Goal: Entertainment & Leisure: Consume media (video, audio)

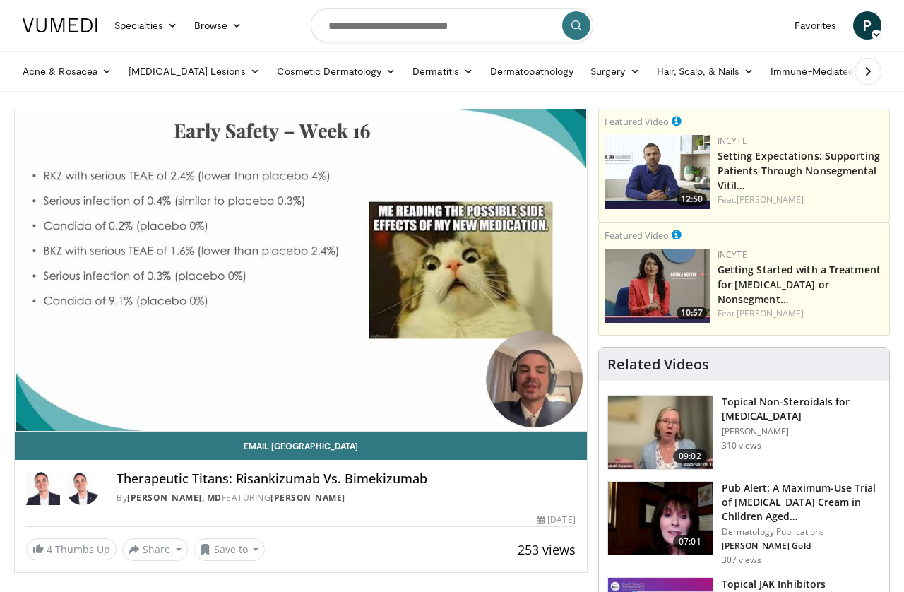
click at [344, 299] on div "10 seconds Tap to unmute" at bounding box center [301, 269] width 572 height 321
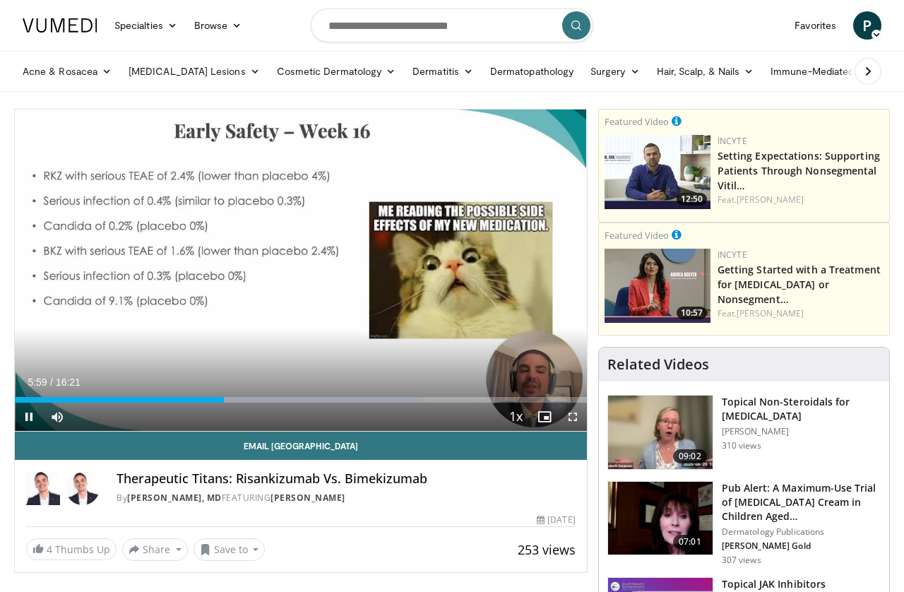
click at [38, 423] on span "Video Player" at bounding box center [29, 416] width 28 height 28
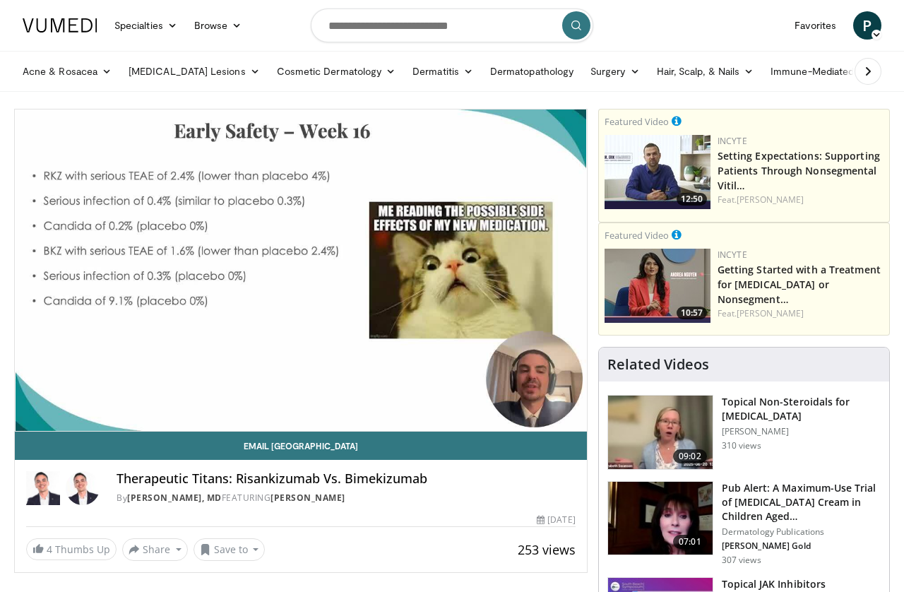
click at [334, 417] on div "Loaded : 71.33%" at bounding box center [301, 423] width 572 height 13
click at [367, 417] on div "Loaded : 87.64%" at bounding box center [301, 423] width 572 height 13
